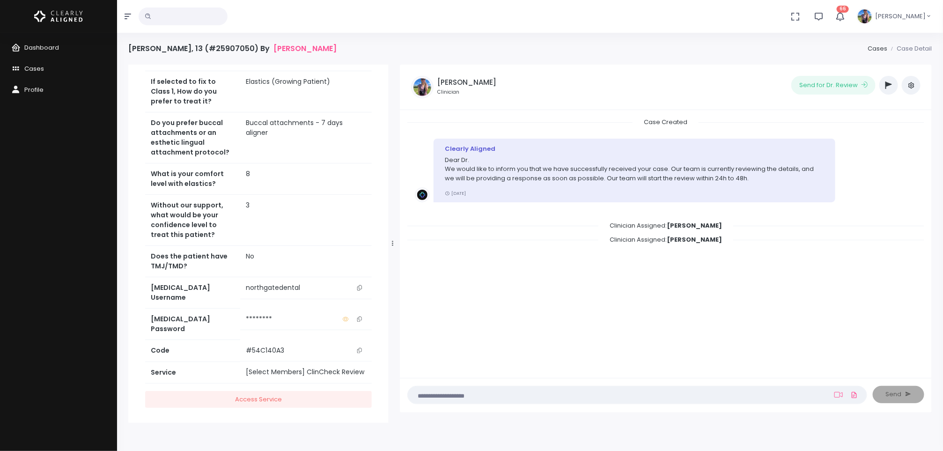
scroll to position [74, 0]
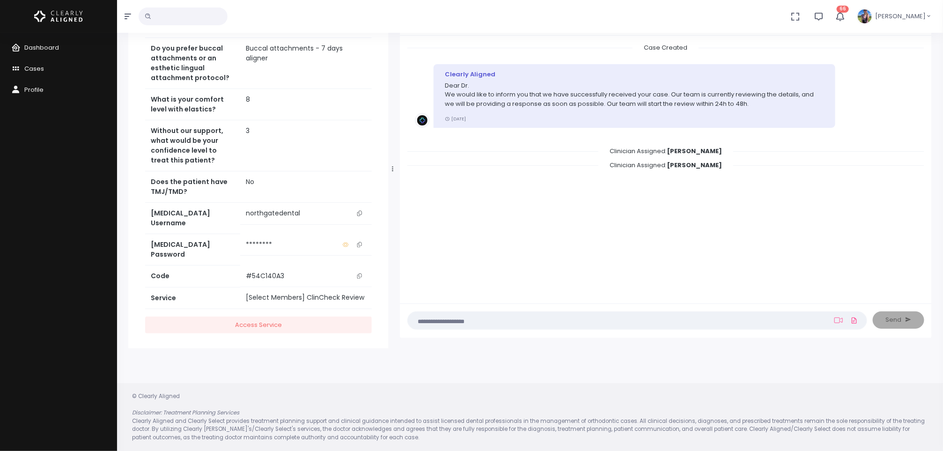
click at [470, 316] on textarea at bounding box center [618, 320] width 411 height 10
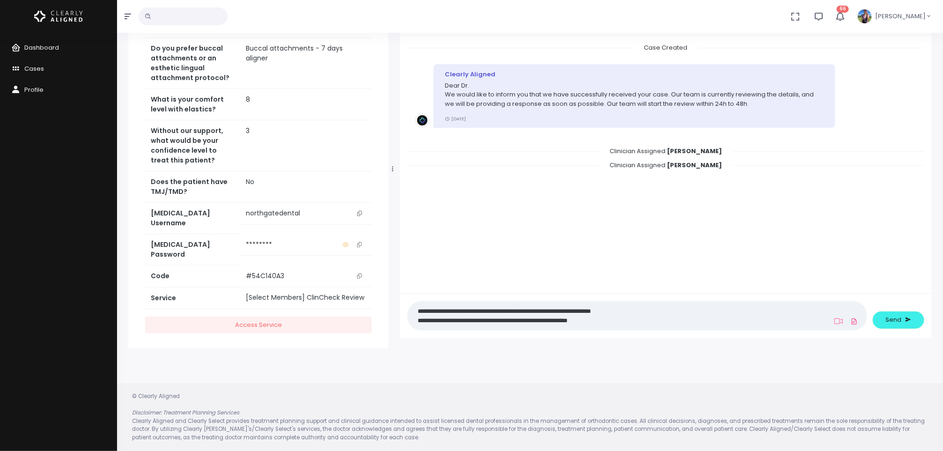
type textarea "**********"
click at [903, 321] on button "Send" at bounding box center [898, 319] width 51 height 17
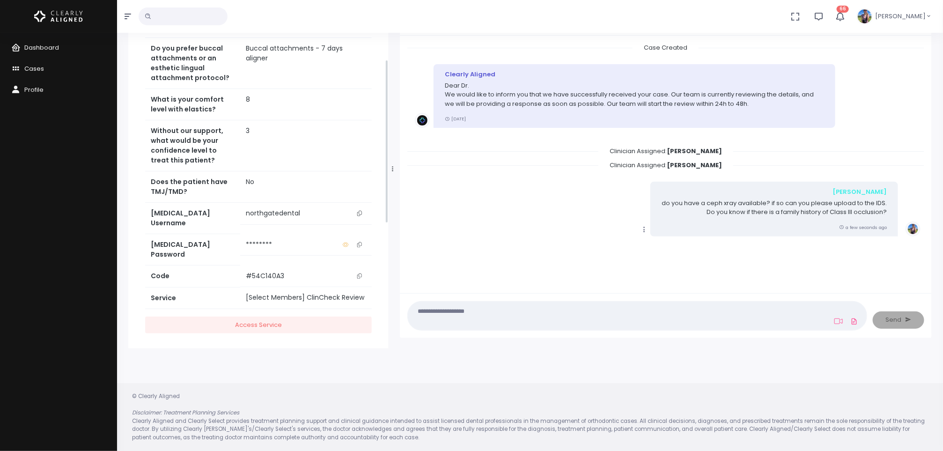
scroll to position [0, 0]
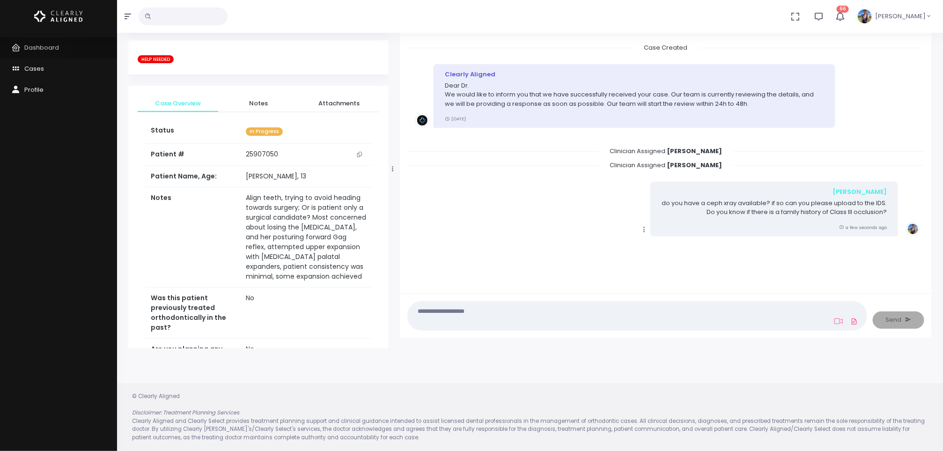
click at [46, 48] on span "Dashboard" at bounding box center [41, 47] width 35 height 9
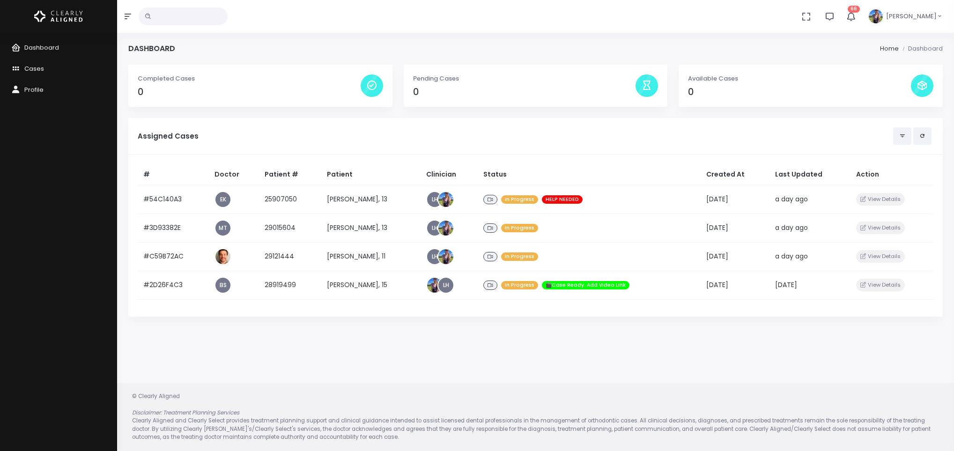
click at [362, 201] on td "[PERSON_NAME], 13" at bounding box center [370, 199] width 99 height 29
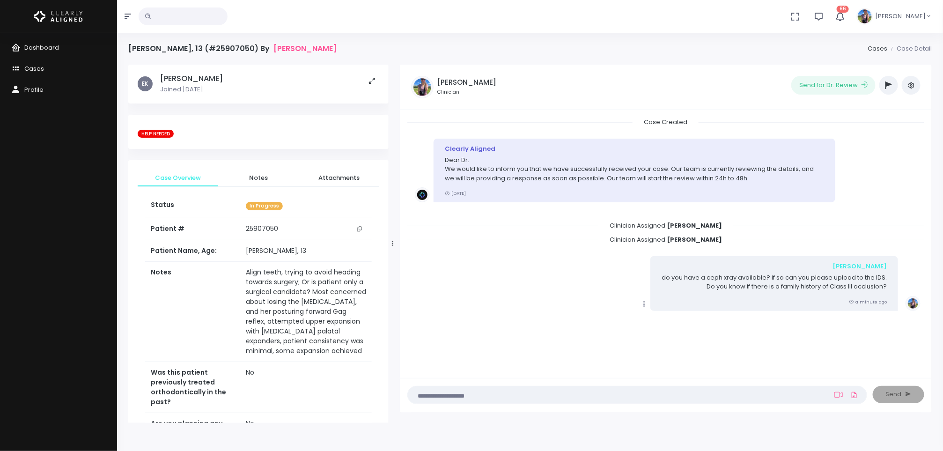
click at [895, 85] on button "button" at bounding box center [888, 85] width 19 height 19
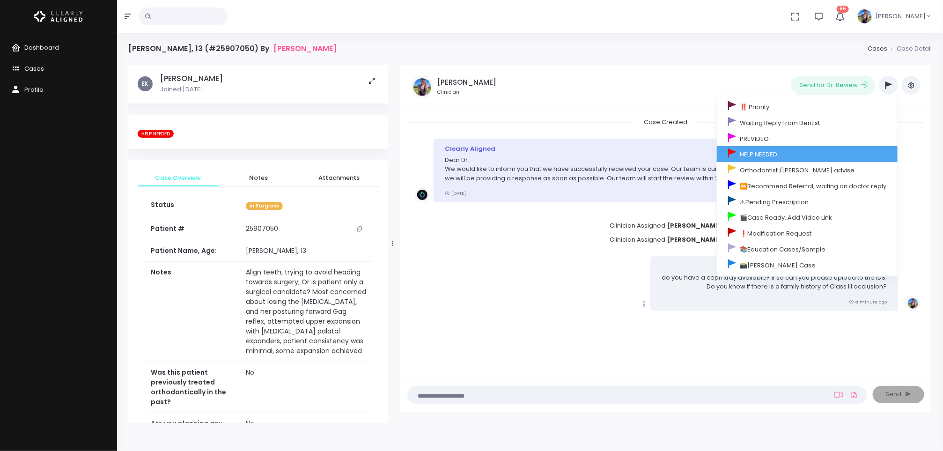
click at [794, 155] on link "HELP NEEDED" at bounding box center [807, 154] width 181 height 16
